Goal: Communication & Community: Answer question/provide support

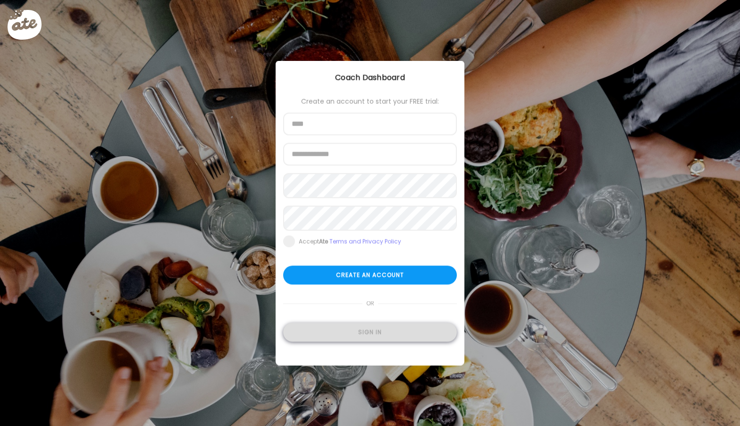
click at [365, 339] on div "Sign in" at bounding box center [370, 332] width 174 height 19
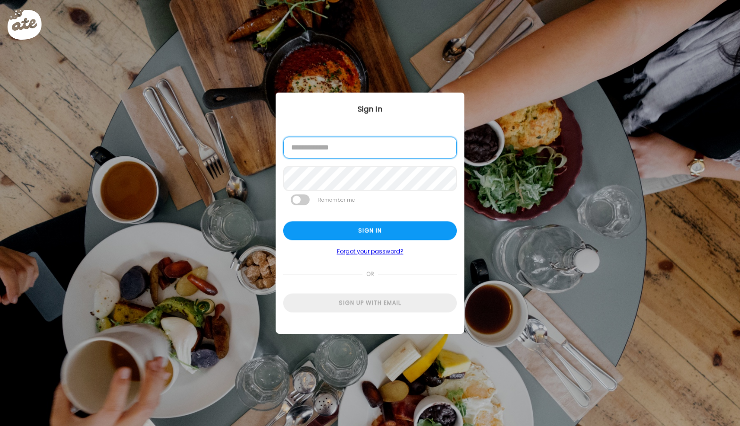
type input "**********"
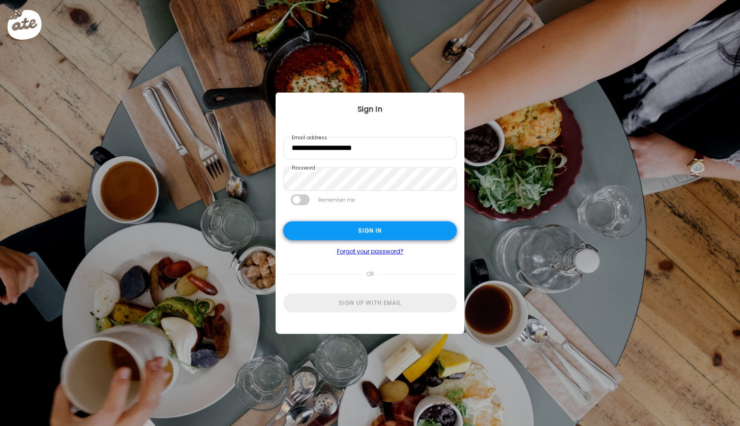
click at [364, 235] on div "Sign in" at bounding box center [370, 230] width 174 height 19
type textarea "**********"
type input "**********"
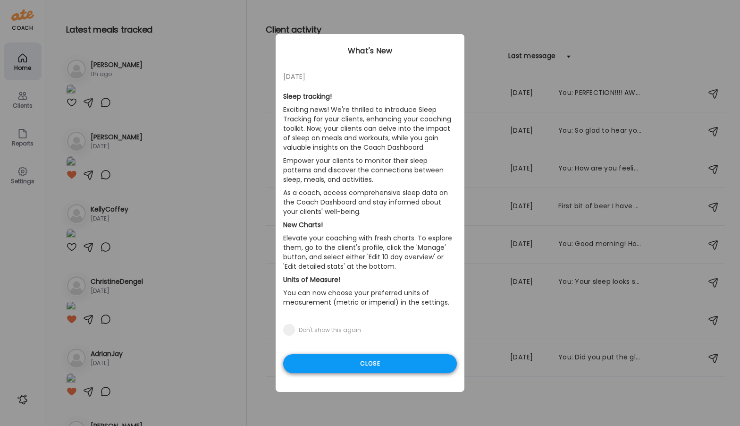
click at [376, 365] on div "Close" at bounding box center [370, 363] width 174 height 19
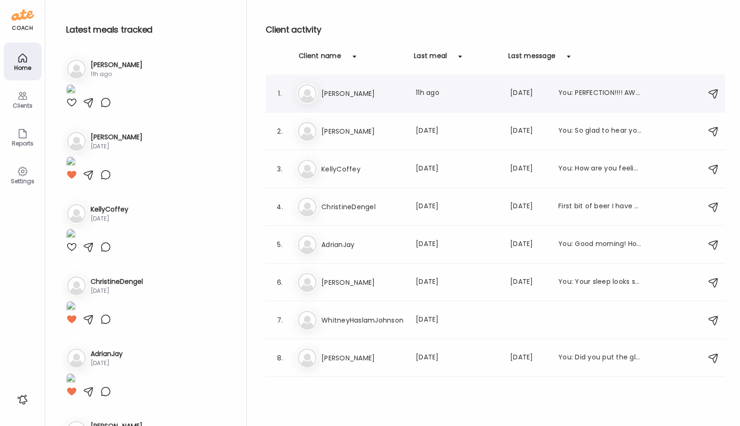
click at [332, 89] on h3 "[PERSON_NAME]" at bounding box center [362, 93] width 83 height 11
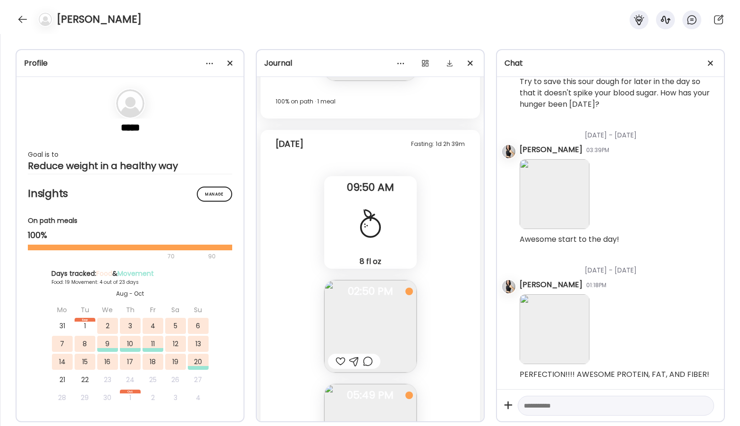
scroll to position [11502, 0]
click at [348, 225] on div "8 fl oz Juice" at bounding box center [370, 222] width 92 height 92
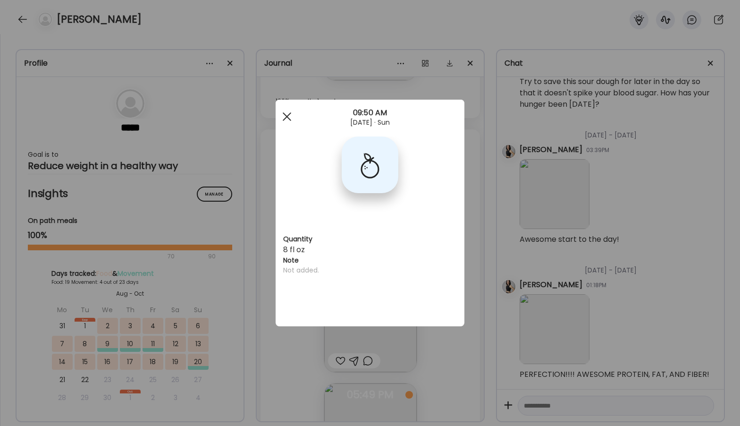
click at [285, 114] on div at bounding box center [286, 116] width 19 height 19
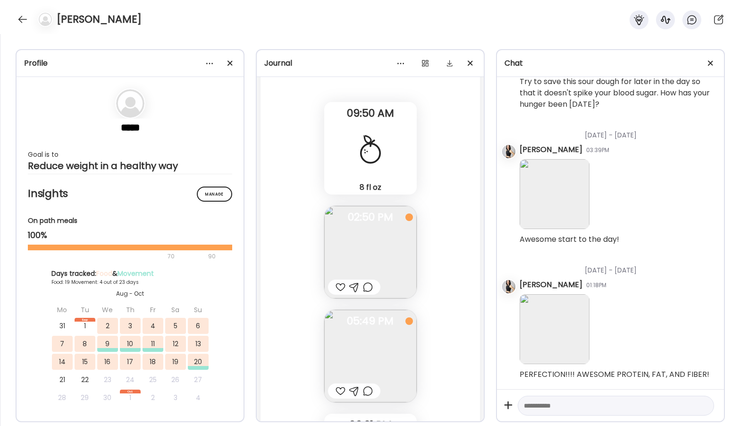
scroll to position [11578, 0]
click at [340, 284] on div at bounding box center [340, 284] width 10 height 11
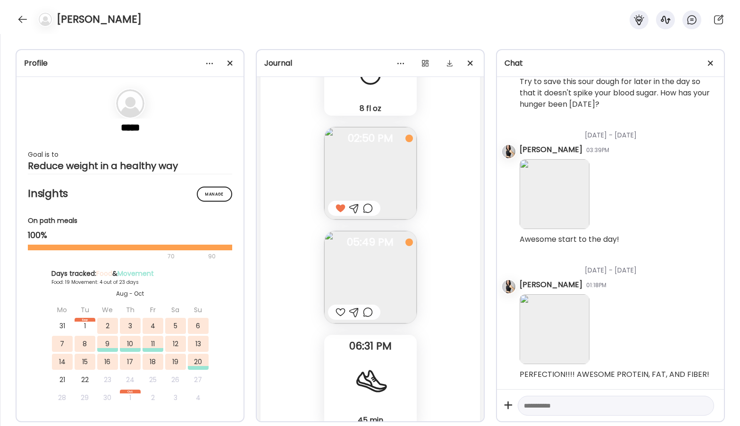
scroll to position [11664, 0]
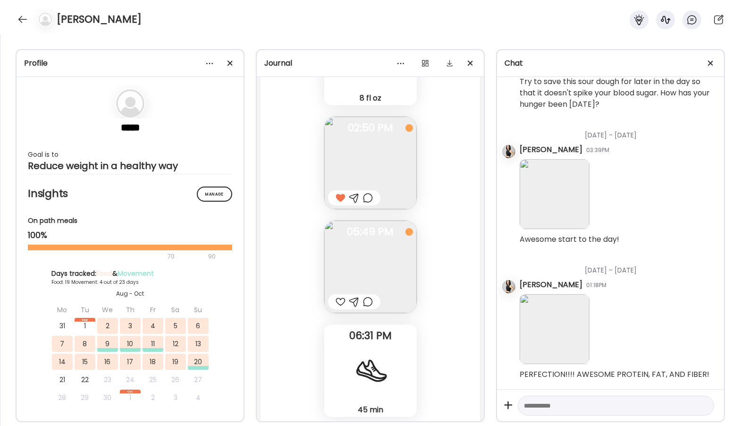
click at [358, 258] on img at bounding box center [370, 266] width 92 height 92
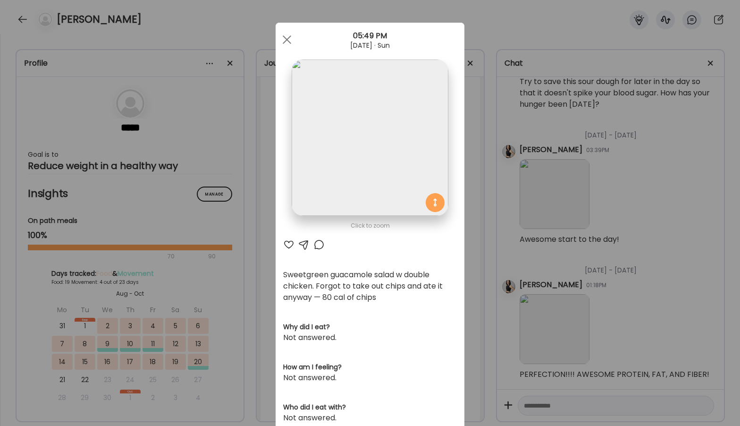
click at [289, 243] on div at bounding box center [288, 244] width 11 height 11
click at [287, 35] on div at bounding box center [286, 39] width 19 height 19
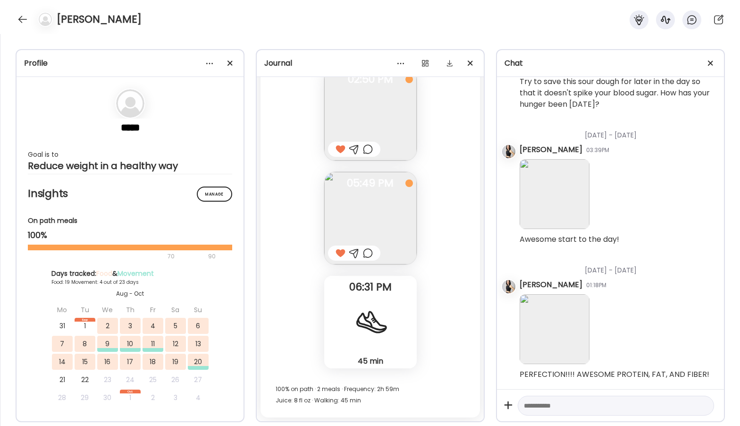
scroll to position [11713, 0]
click at [20, 16] on div at bounding box center [22, 19] width 15 height 15
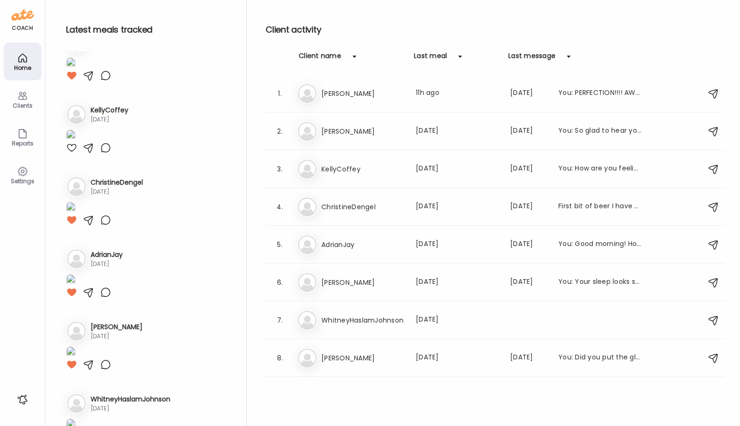
scroll to position [114, 0]
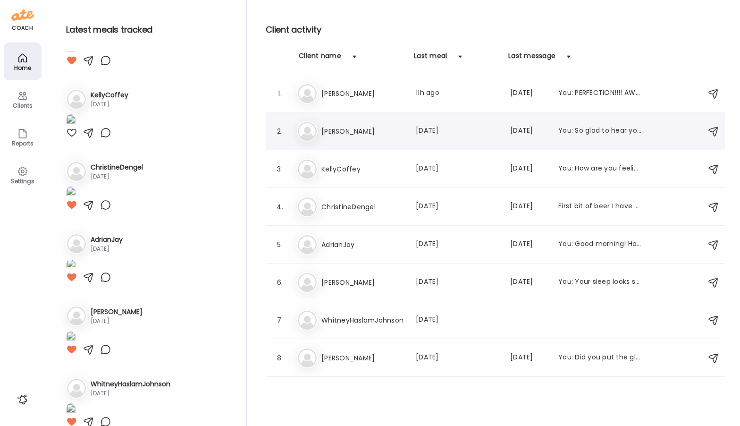
click at [331, 131] on h3 "[PERSON_NAME]" at bounding box center [362, 131] width 83 height 11
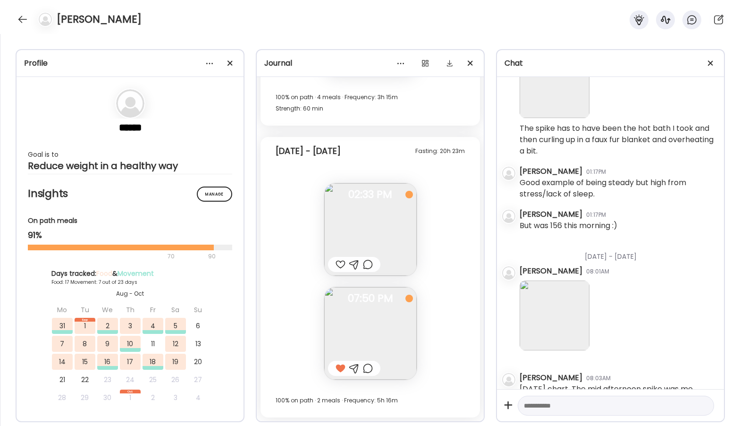
scroll to position [15053, 0]
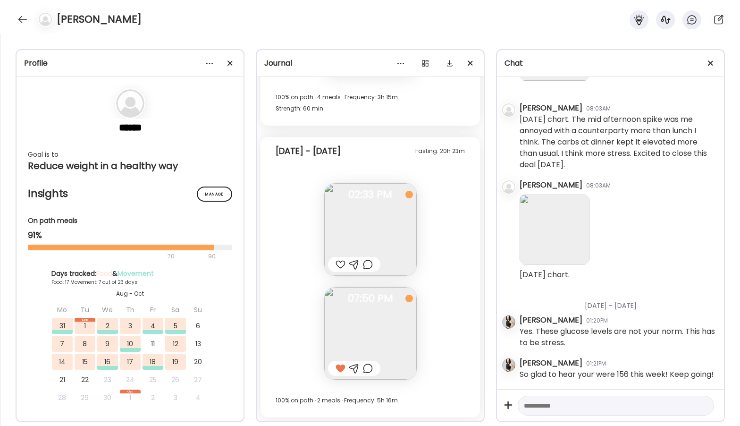
click at [339, 263] on div at bounding box center [340, 264] width 10 height 11
click at [17, 18] on div at bounding box center [22, 19] width 15 height 15
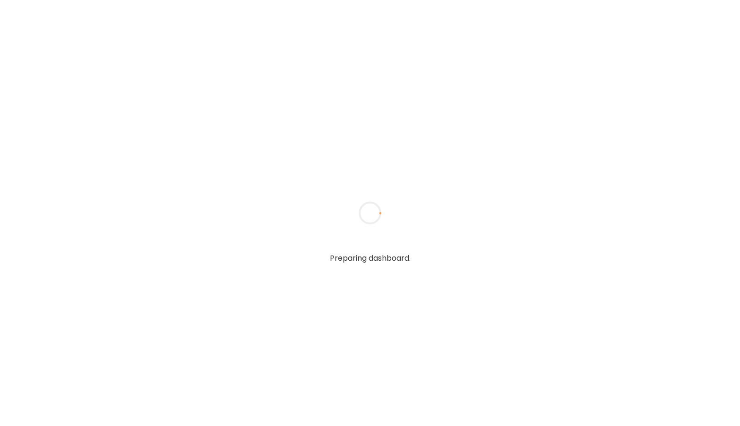
type textarea "**********"
type input "**********"
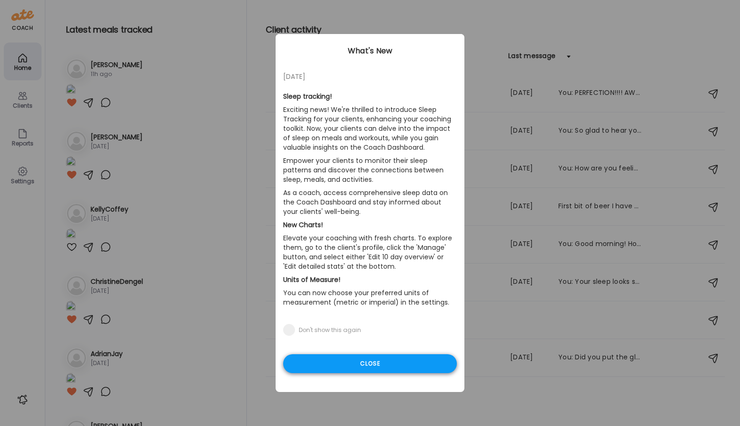
click at [377, 360] on div "Close" at bounding box center [370, 363] width 174 height 19
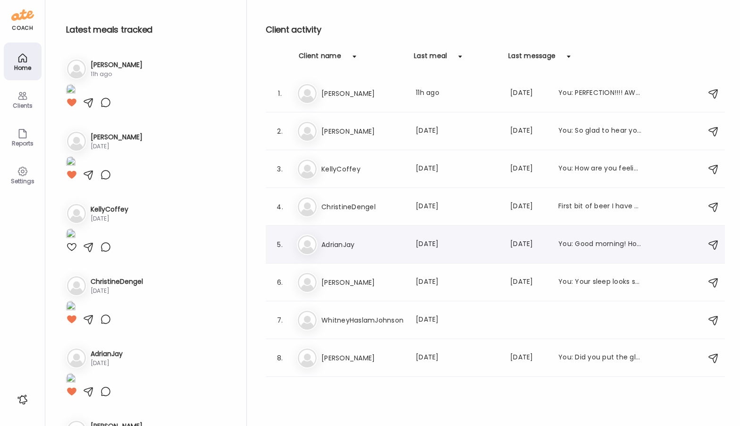
click at [348, 239] on h3 "AdrianJay" at bounding box center [362, 244] width 83 height 11
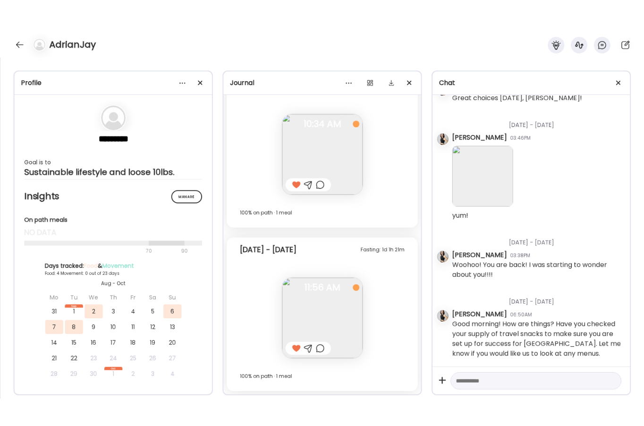
scroll to position [13648, 0]
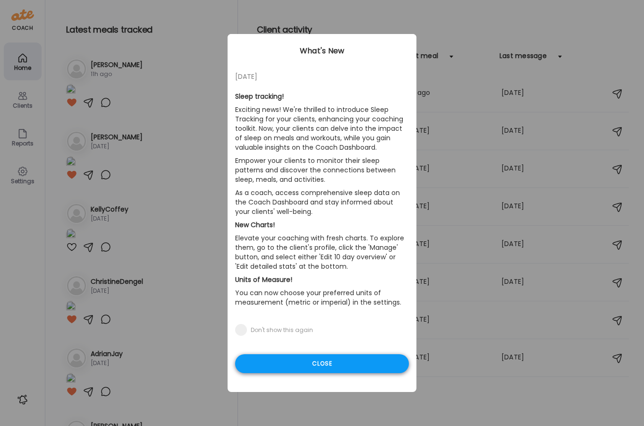
click at [347, 368] on div "Close" at bounding box center [322, 363] width 174 height 19
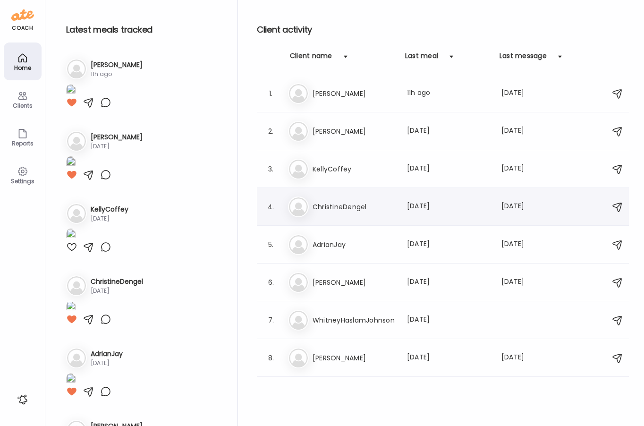
click at [333, 208] on h3 "ChristineDengel" at bounding box center [353, 206] width 83 height 11
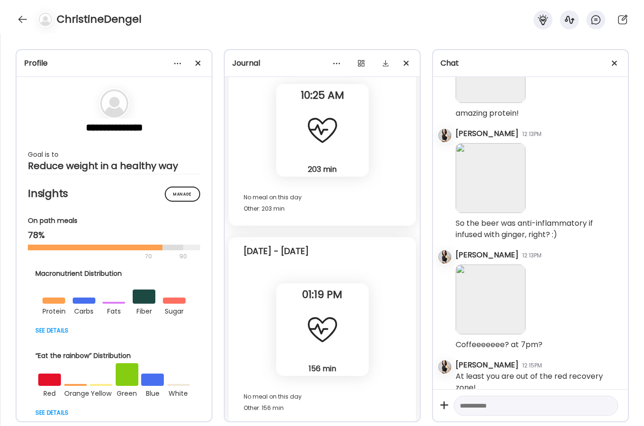
scroll to position [3678, 0]
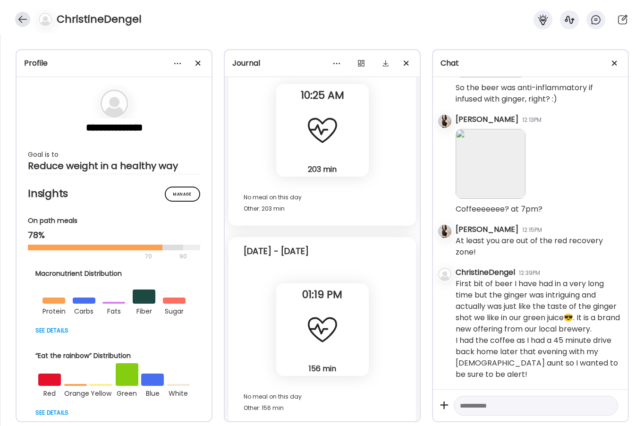
click at [20, 17] on div at bounding box center [22, 19] width 15 height 15
